Goal: Check status: Check status

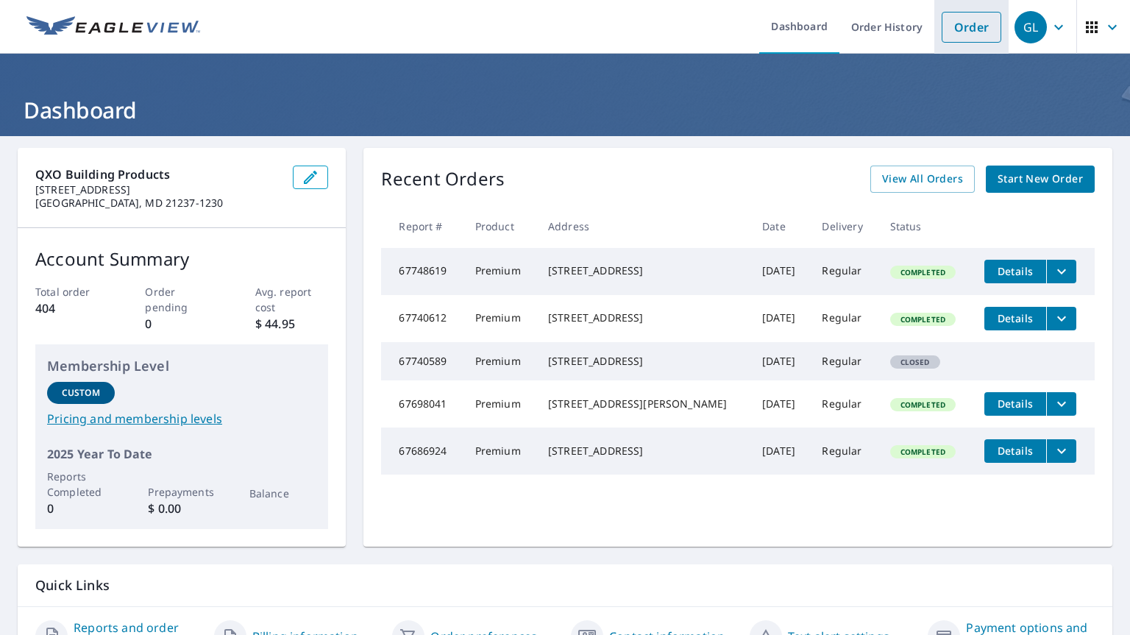
click at [954, 29] on link "Order" at bounding box center [972, 27] width 60 height 31
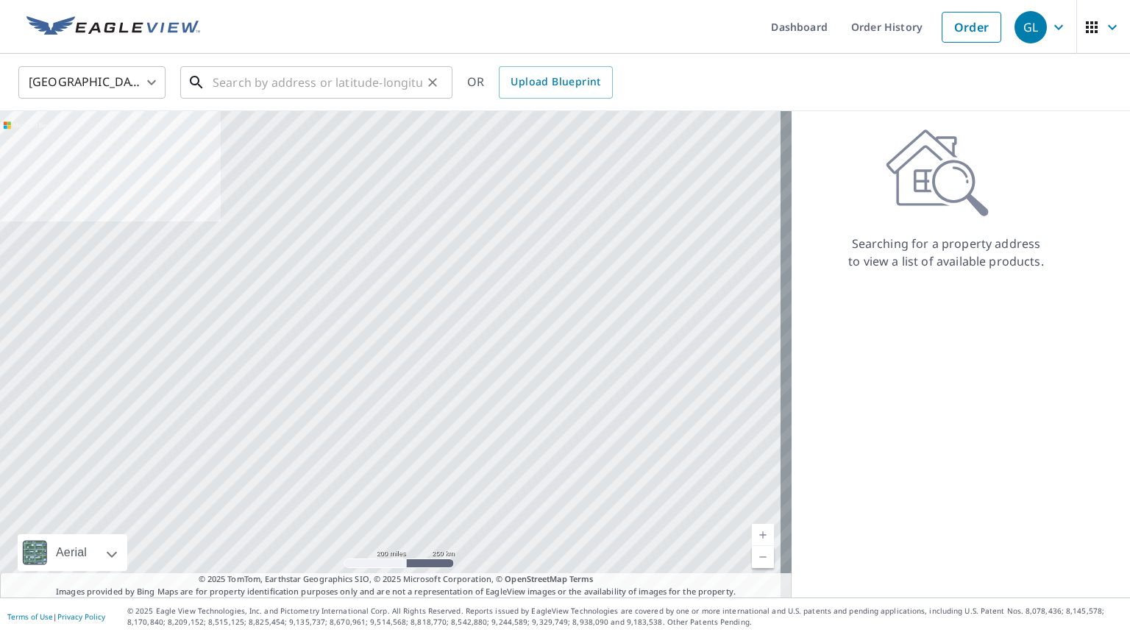
click at [297, 76] on input "text" at bounding box center [318, 82] width 210 height 41
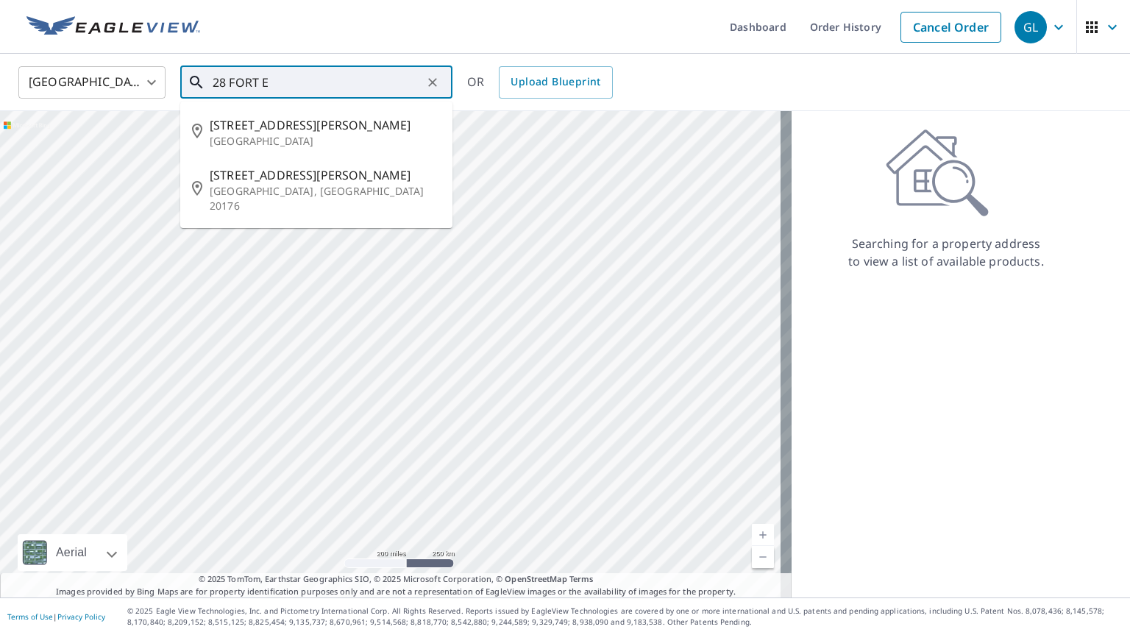
click at [250, 163] on li "[STREET_ADDRESS][PERSON_NAME]" at bounding box center [316, 189] width 272 height 65
type input "[STREET_ADDRESS][PERSON_NAME]"
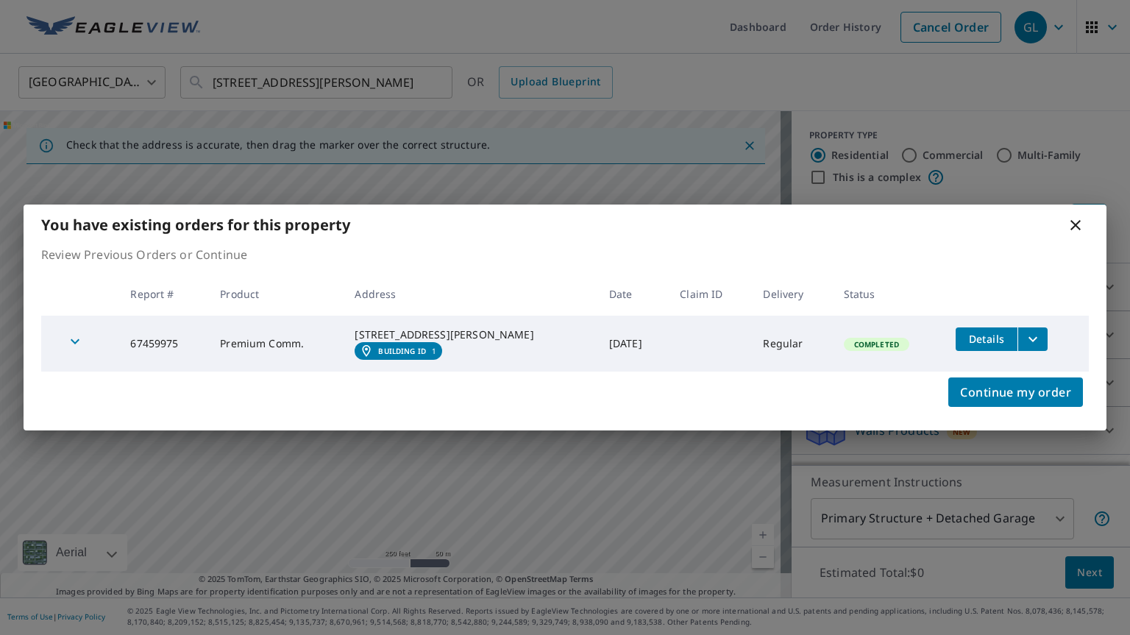
click at [974, 333] on span "Details" at bounding box center [987, 339] width 44 height 14
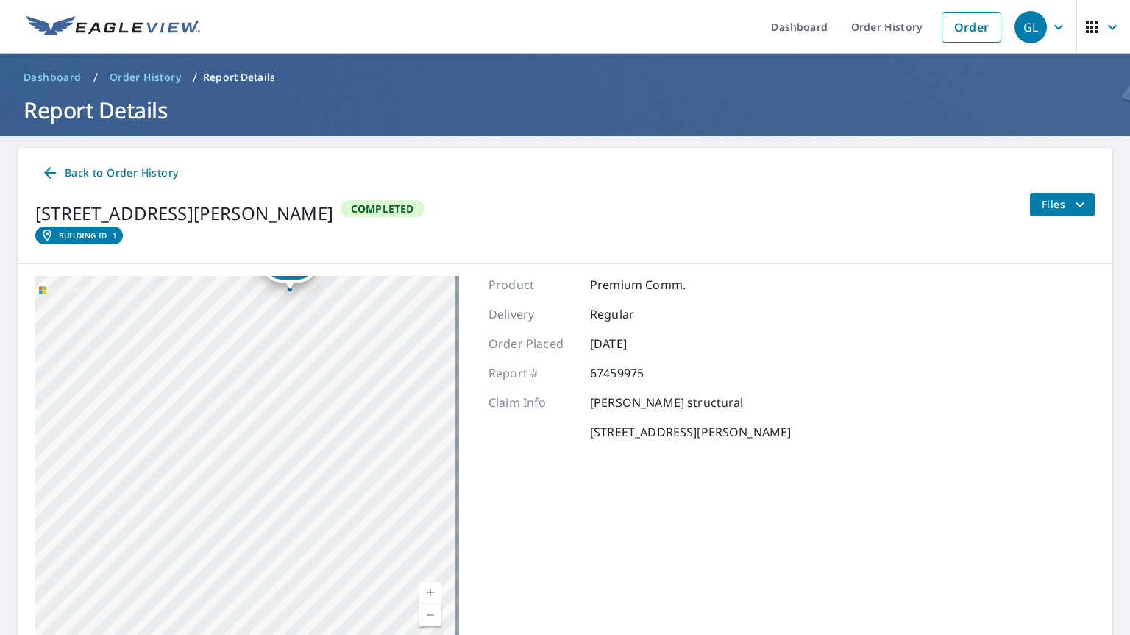
click at [421, 593] on link "Current Level 17, Zoom In" at bounding box center [430, 593] width 22 height 22
click at [430, 618] on link "Current Level 18, Zoom Out" at bounding box center [430, 615] width 22 height 22
click at [79, 171] on span "Back to Order History" at bounding box center [109, 173] width 137 height 18
